Goal: Task Accomplishment & Management: Use online tool/utility

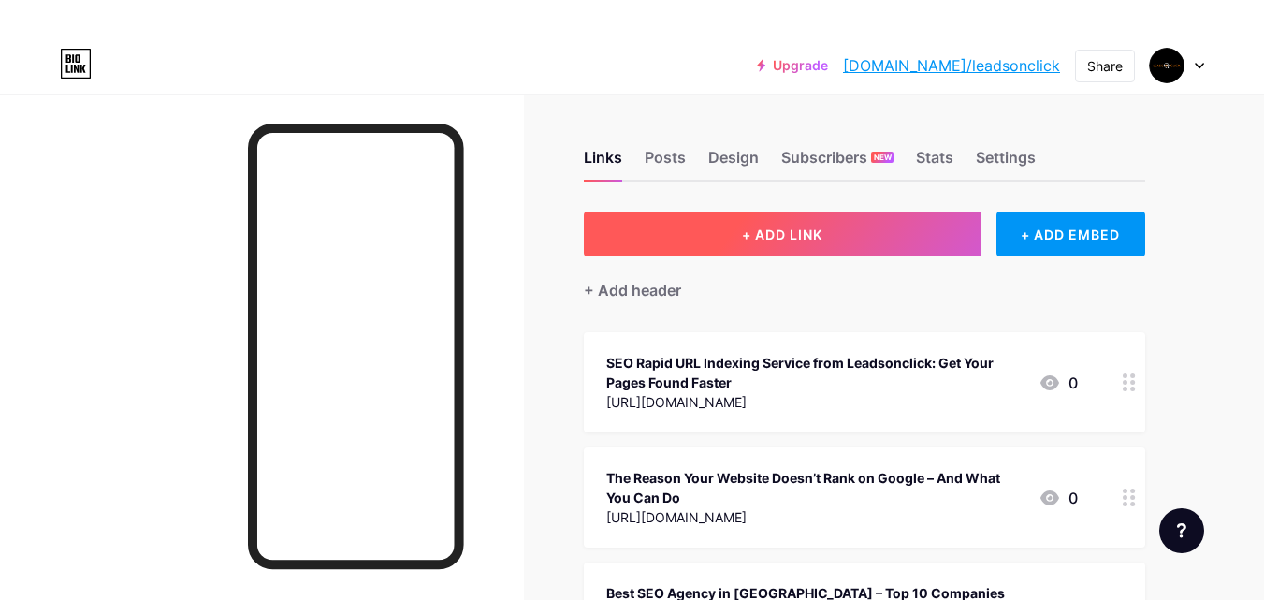
click at [708, 243] on button "+ ADD LINK" at bounding box center [783, 233] width 398 height 45
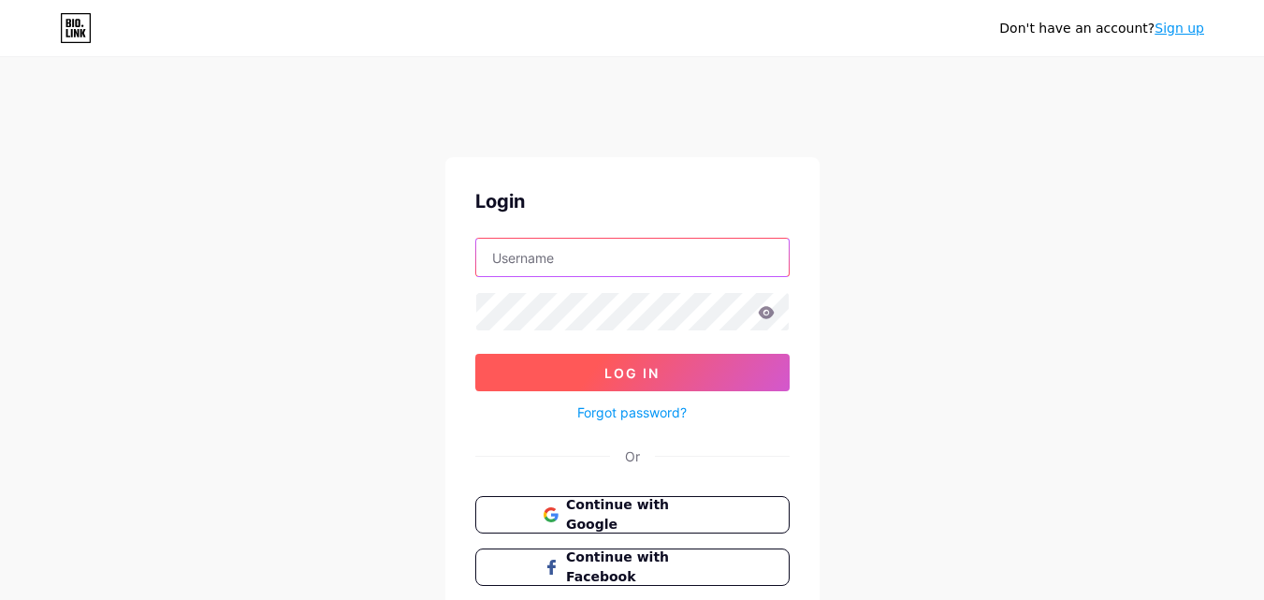
type input "[EMAIL_ADDRESS][DOMAIN_NAME]"
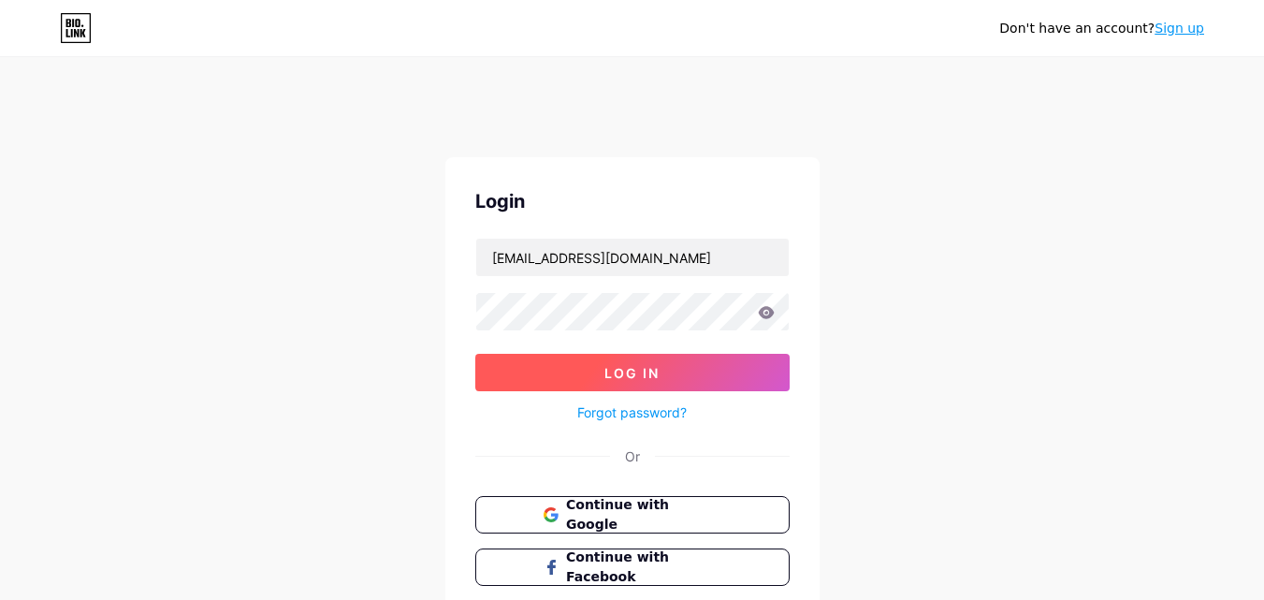
click at [606, 380] on span "Log In" at bounding box center [631, 373] width 55 height 16
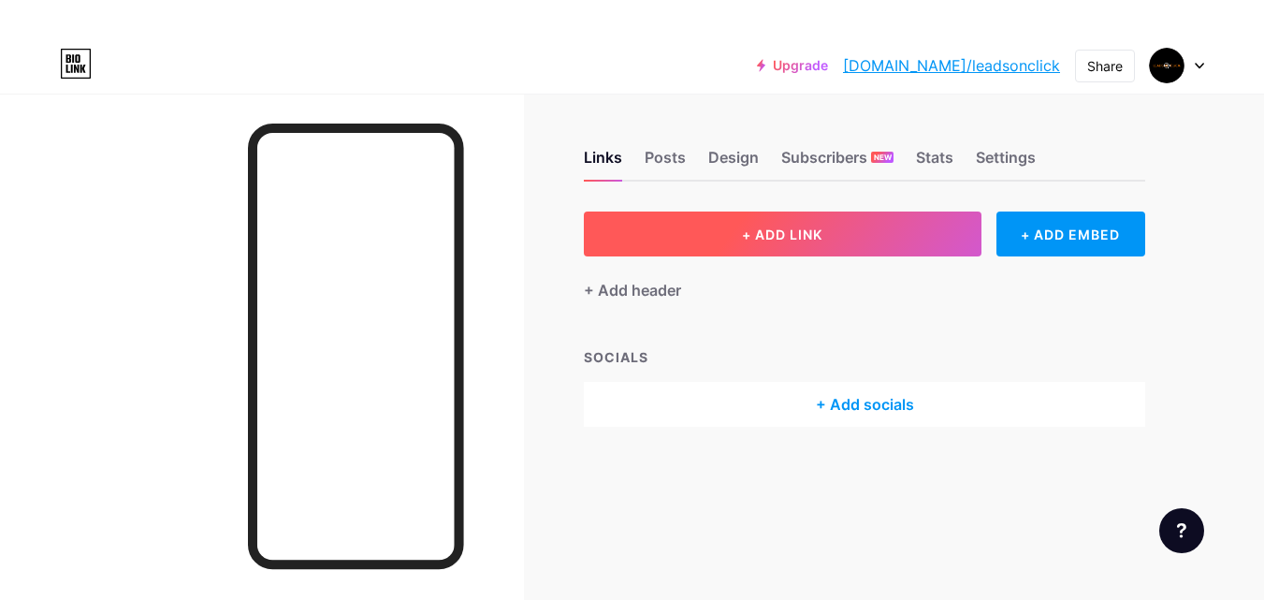
click at [770, 240] on span "+ ADD LINK" at bounding box center [782, 234] width 80 height 16
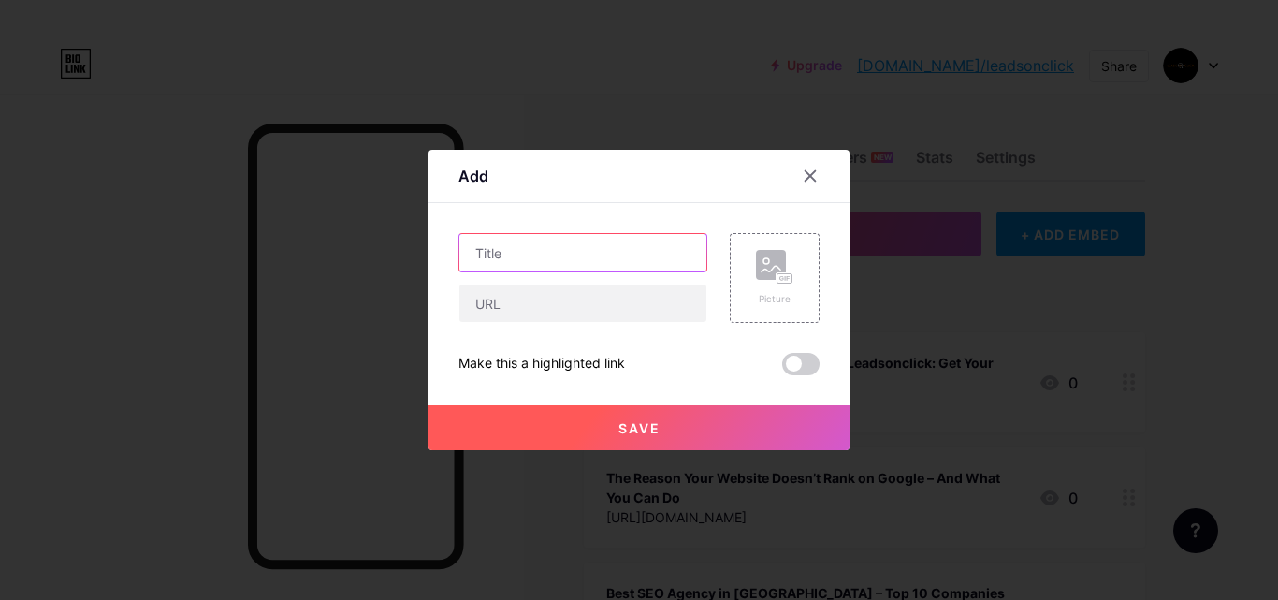
click at [618, 235] on input "text" at bounding box center [582, 252] width 247 height 37
paste input "Best SEO Company for Small Business"
type input "Best SEO Company for Small Business"
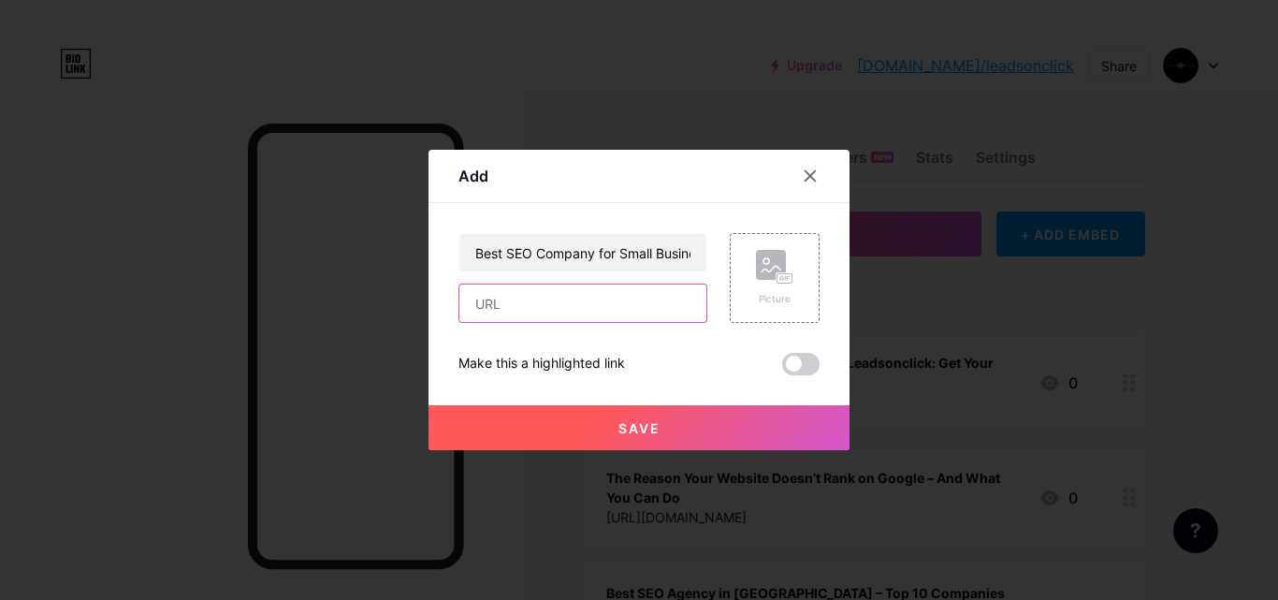
click at [531, 297] on input "text" at bounding box center [582, 302] width 247 height 37
paste input "[URL][DOMAIN_NAME]"
type input "[URL][DOMAIN_NAME]"
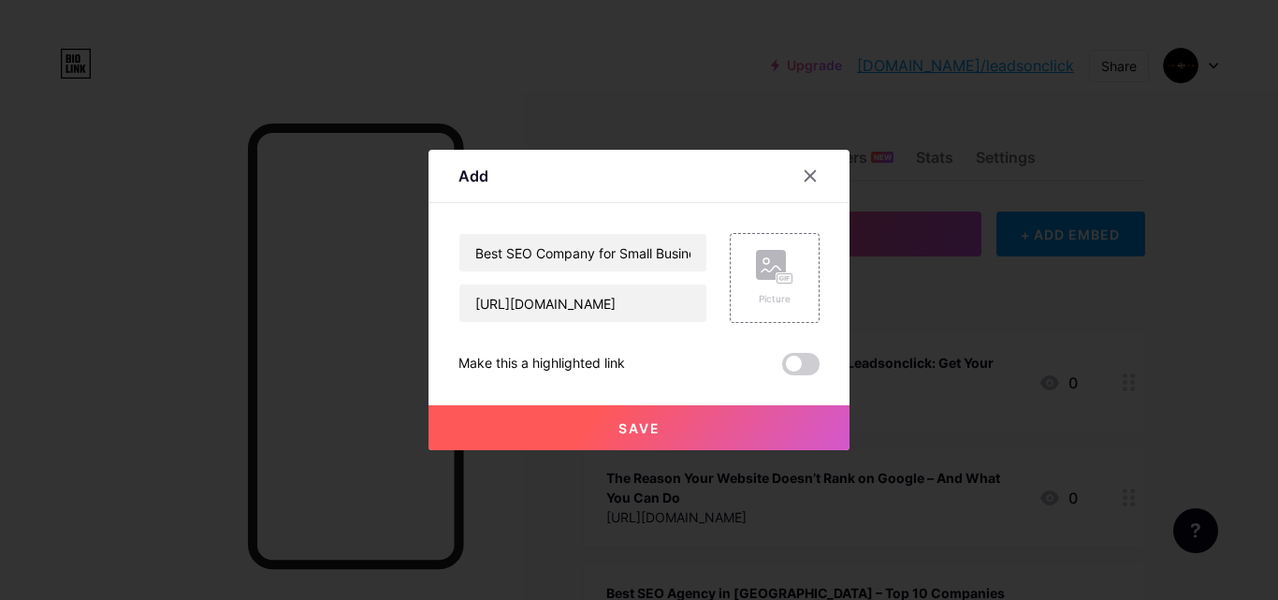
click at [583, 413] on button "Save" at bounding box center [638, 427] width 421 height 45
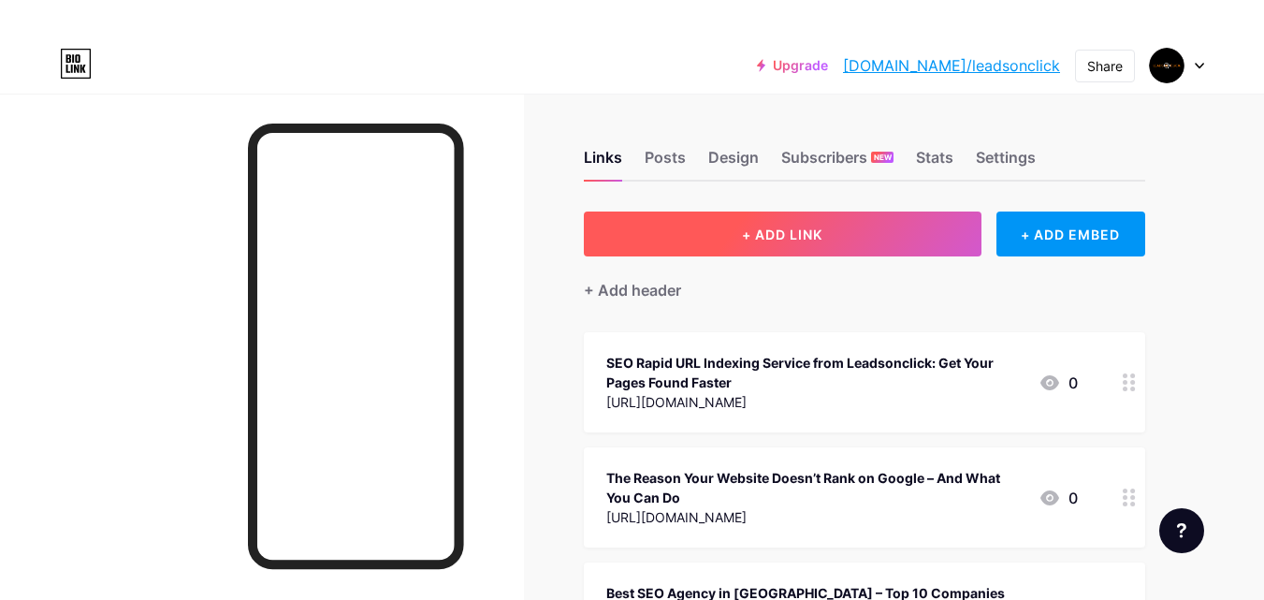
click at [886, 227] on button "+ ADD LINK" at bounding box center [783, 233] width 398 height 45
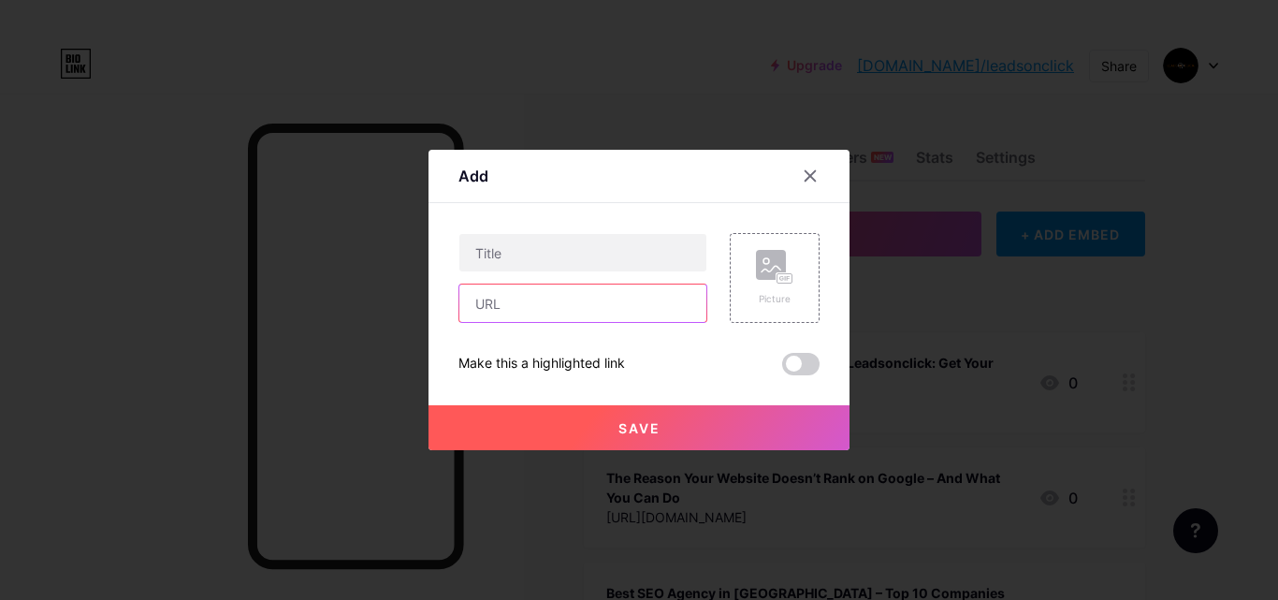
click at [547, 303] on input "text" at bounding box center [582, 302] width 247 height 37
paste input "[URL][DOMAIN_NAME]"
type input "[URL][DOMAIN_NAME]"
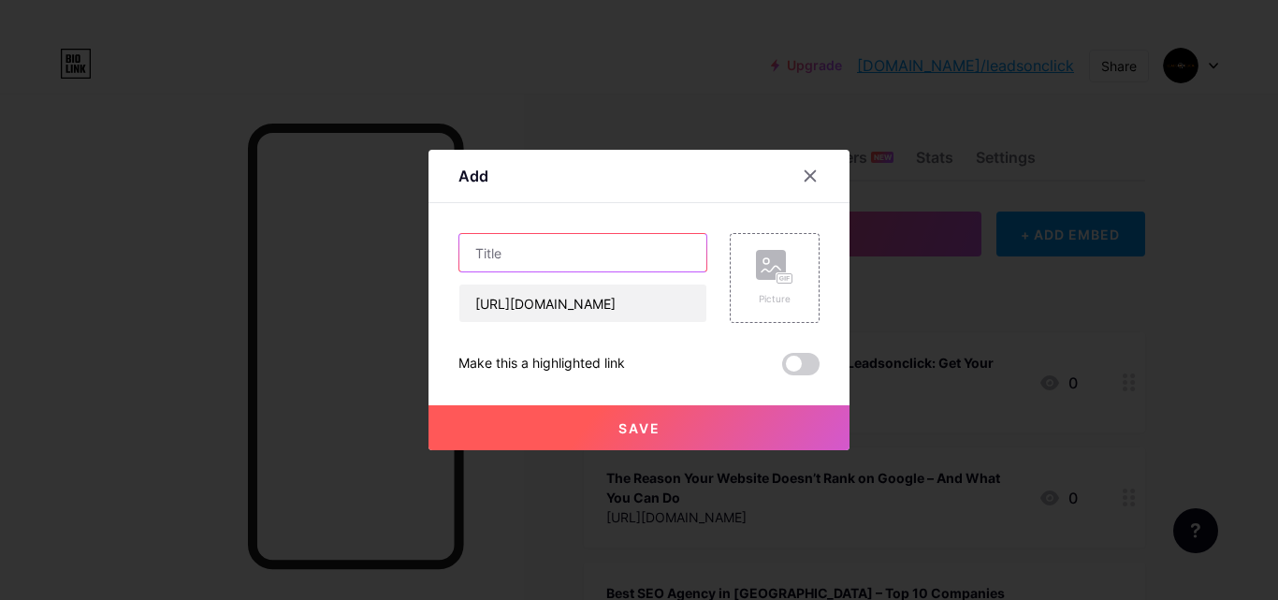
click at [542, 253] on input "text" at bounding box center [582, 252] width 247 height 37
paste input "Best SEO Company in [GEOGRAPHIC_DATA] to Grow Your Business"
type input "Best SEO Company in [GEOGRAPHIC_DATA] to Grow Your Business"
click at [642, 427] on span "Save" at bounding box center [639, 428] width 42 height 16
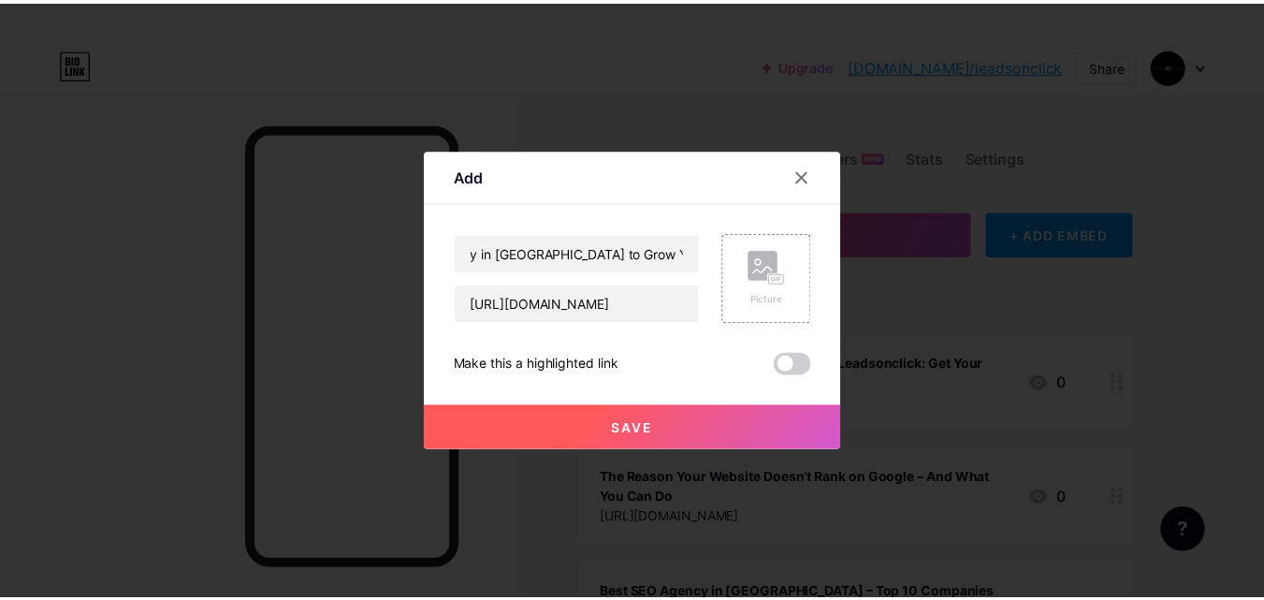
scroll to position [0, 0]
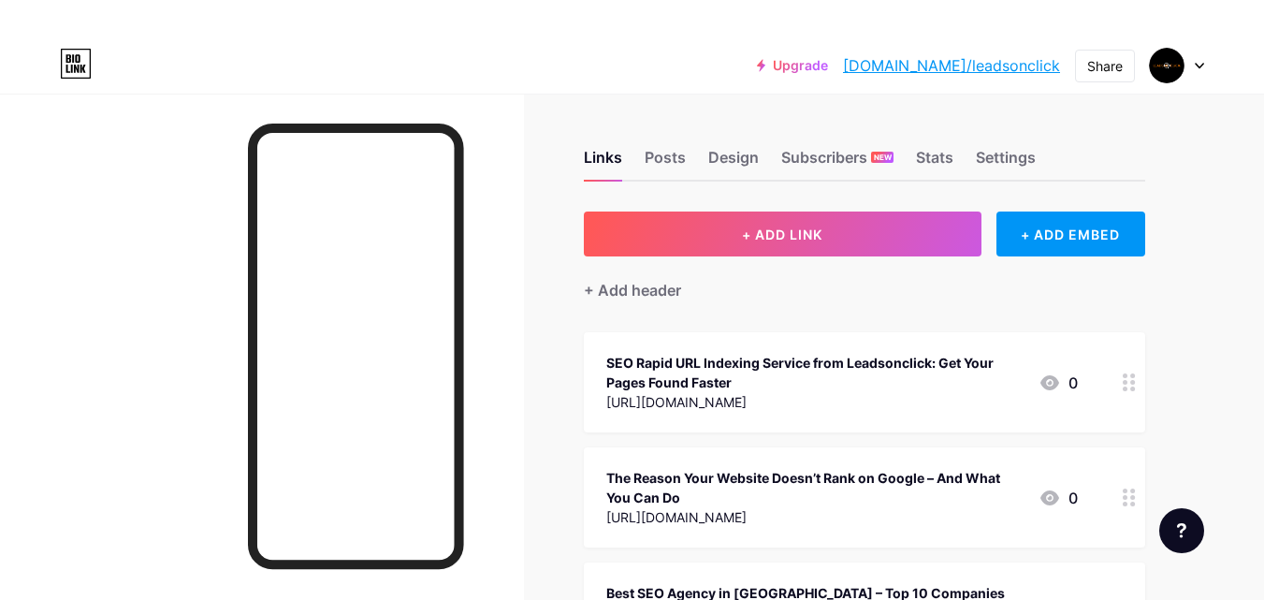
click at [989, 70] on link "[DOMAIN_NAME]/leadsonclick" at bounding box center [951, 65] width 217 height 22
